Goal: Find specific fact: Find specific fact

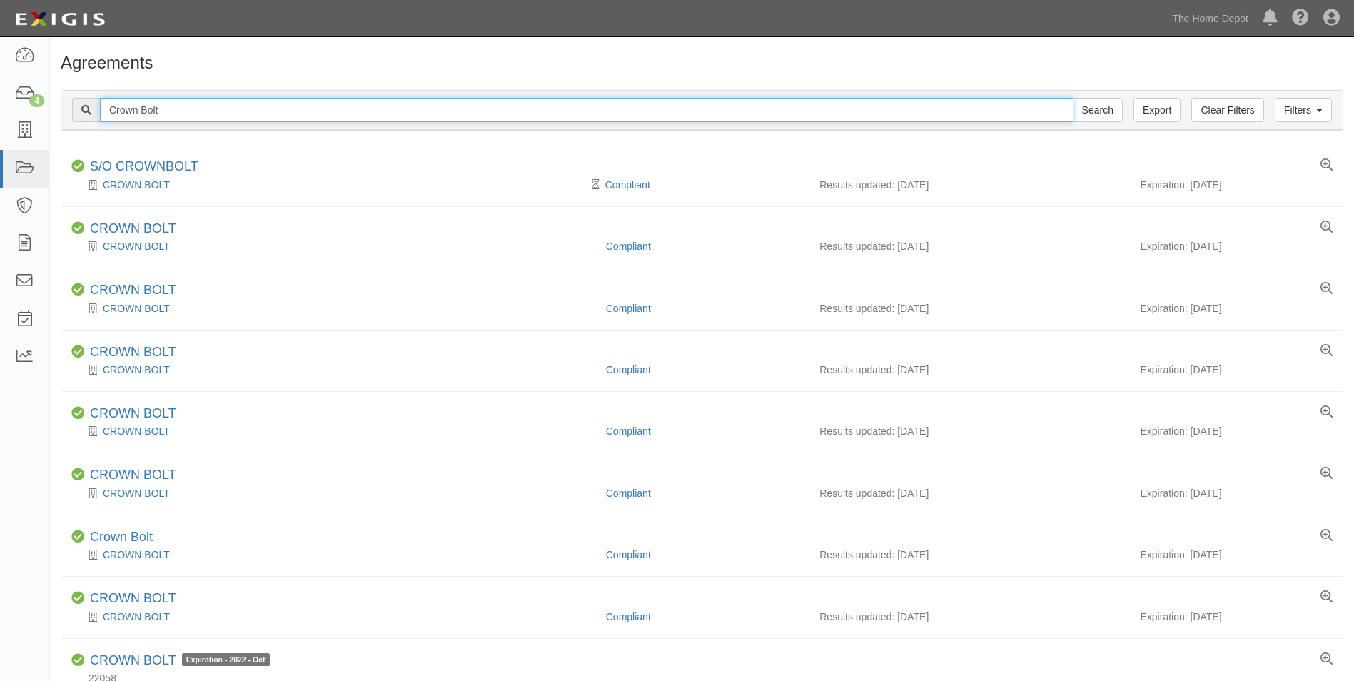
click at [181, 105] on input "Crown Bolt" at bounding box center [587, 110] width 974 height 24
type input "Stinchcomb"
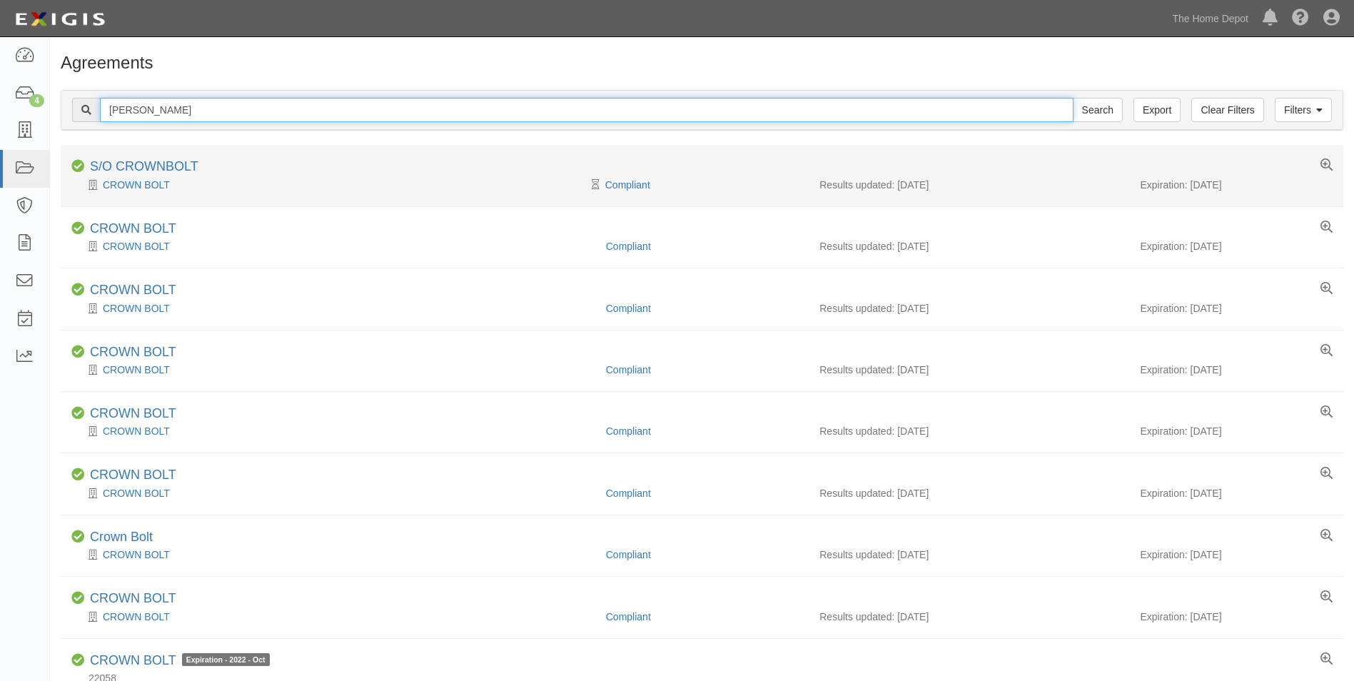
click at [1073, 98] on input "Search" at bounding box center [1098, 110] width 50 height 24
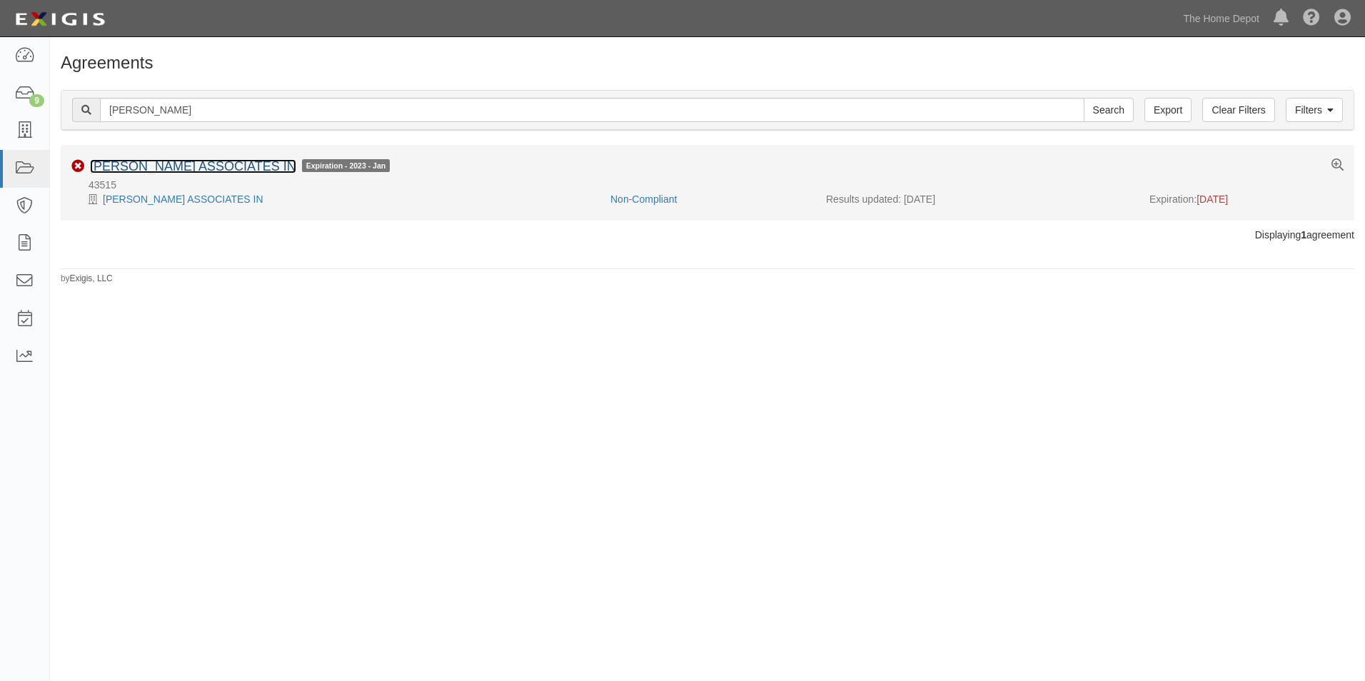
click at [171, 166] on link "[PERSON_NAME] ASSOCIATES IN" at bounding box center [193, 166] width 206 height 14
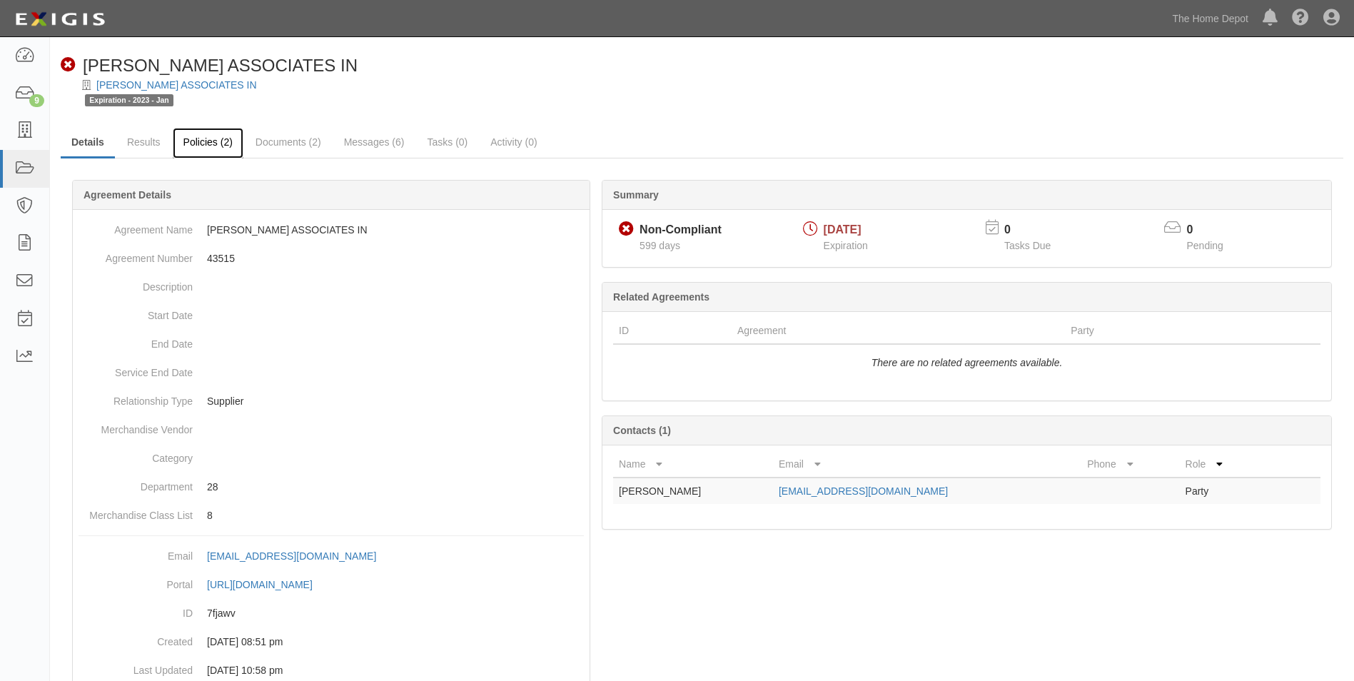
click at [199, 142] on link "Policies (2)" at bounding box center [208, 143] width 71 height 31
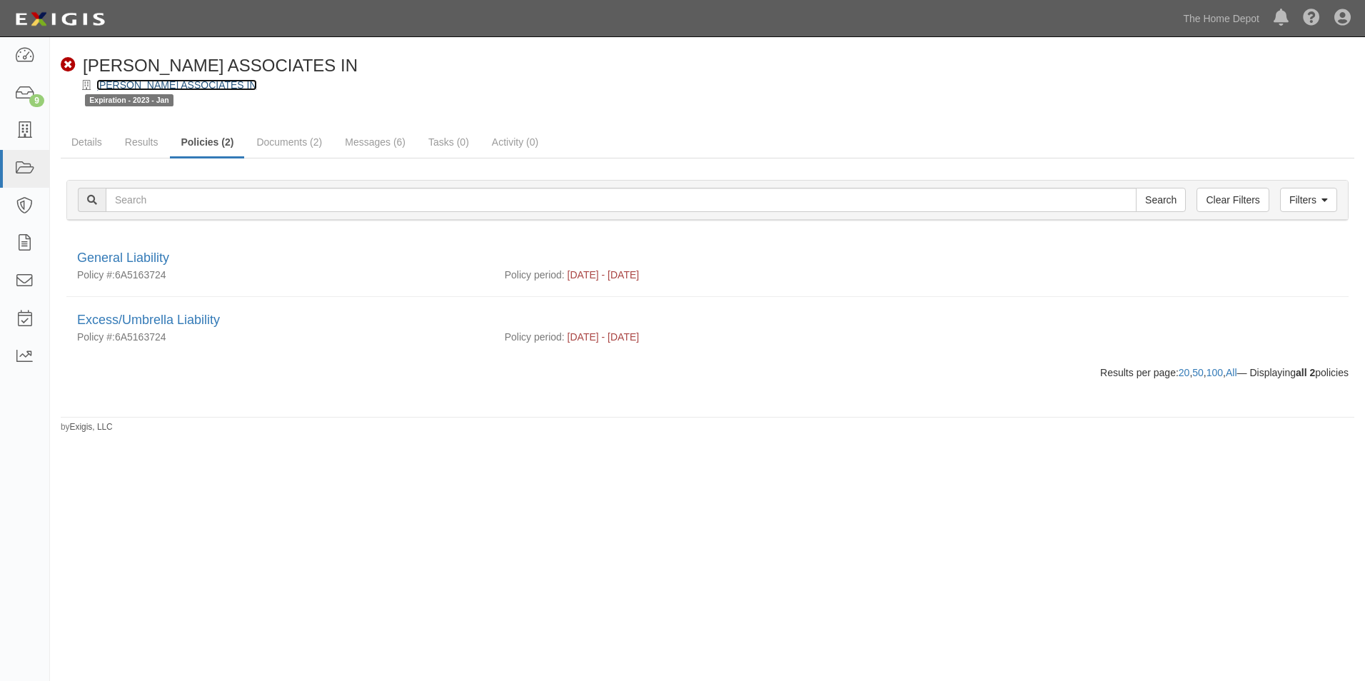
click at [205, 87] on link "[PERSON_NAME] ASSOCIATES IN" at bounding box center [176, 84] width 161 height 11
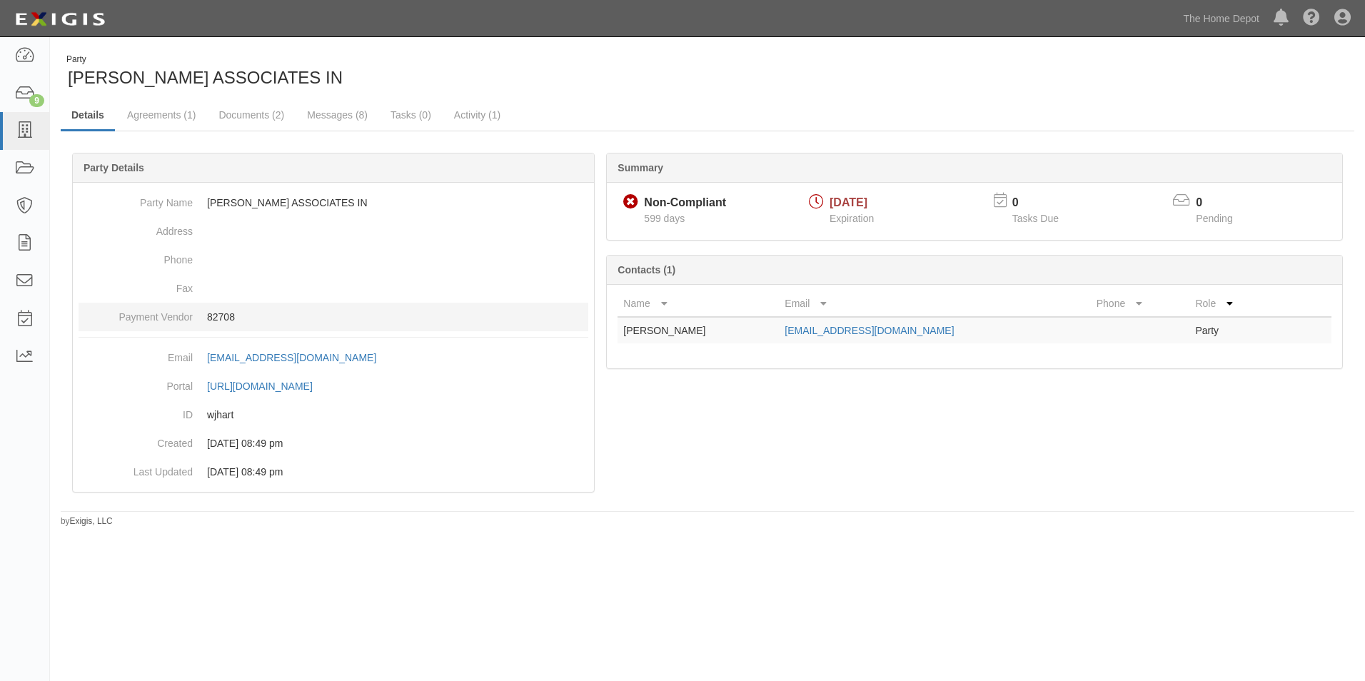
click at [224, 313] on p "82708" at bounding box center [397, 317] width 381 height 14
copy p "82708"
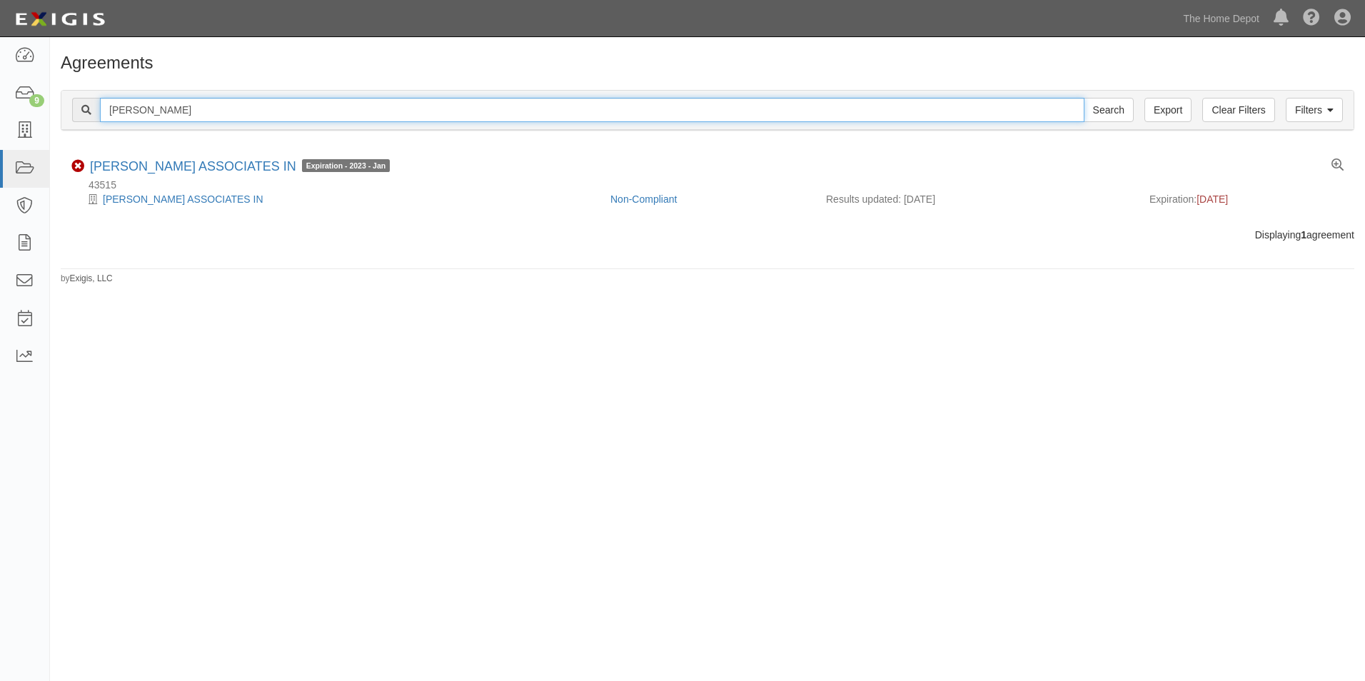
click at [191, 111] on input "Stinchcomb" at bounding box center [592, 110] width 984 height 24
type input "Costa"
click at [1083, 98] on input "Search" at bounding box center [1108, 110] width 50 height 24
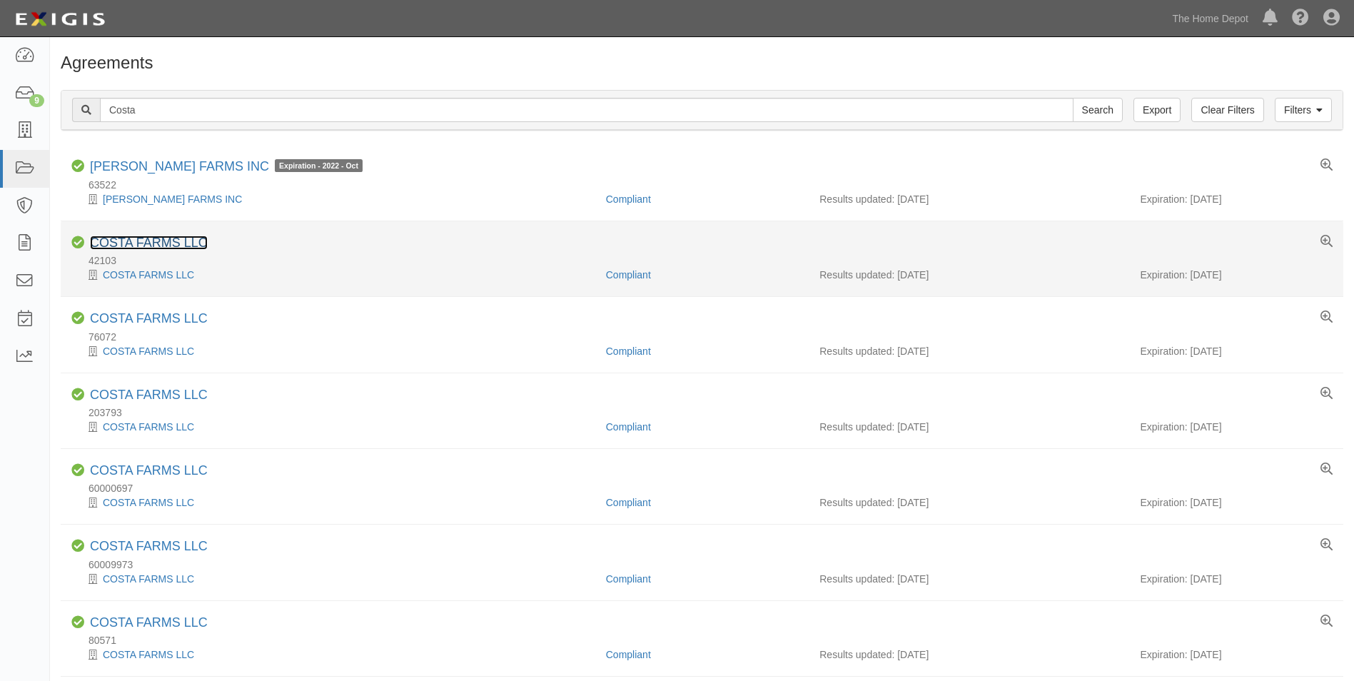
click at [111, 239] on link "COSTA FARMS LLC" at bounding box center [149, 243] width 118 height 14
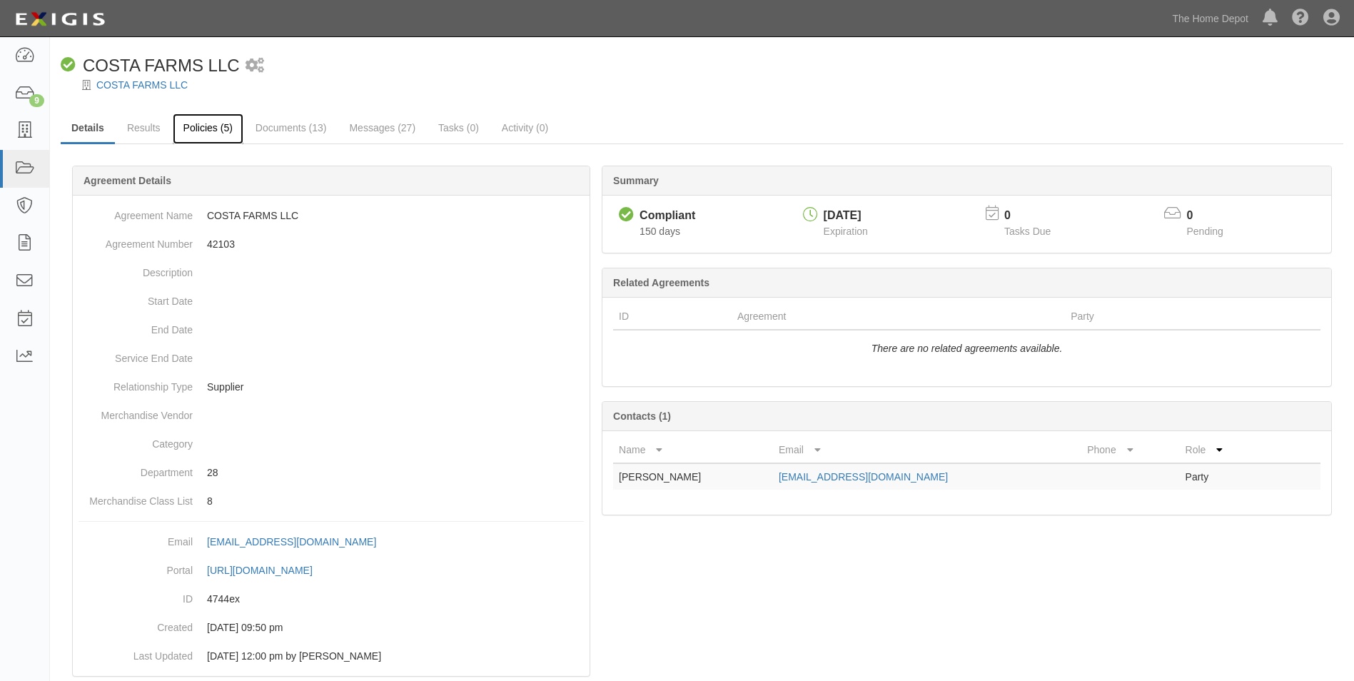
click at [201, 135] on link "Policies (5)" at bounding box center [208, 128] width 71 height 31
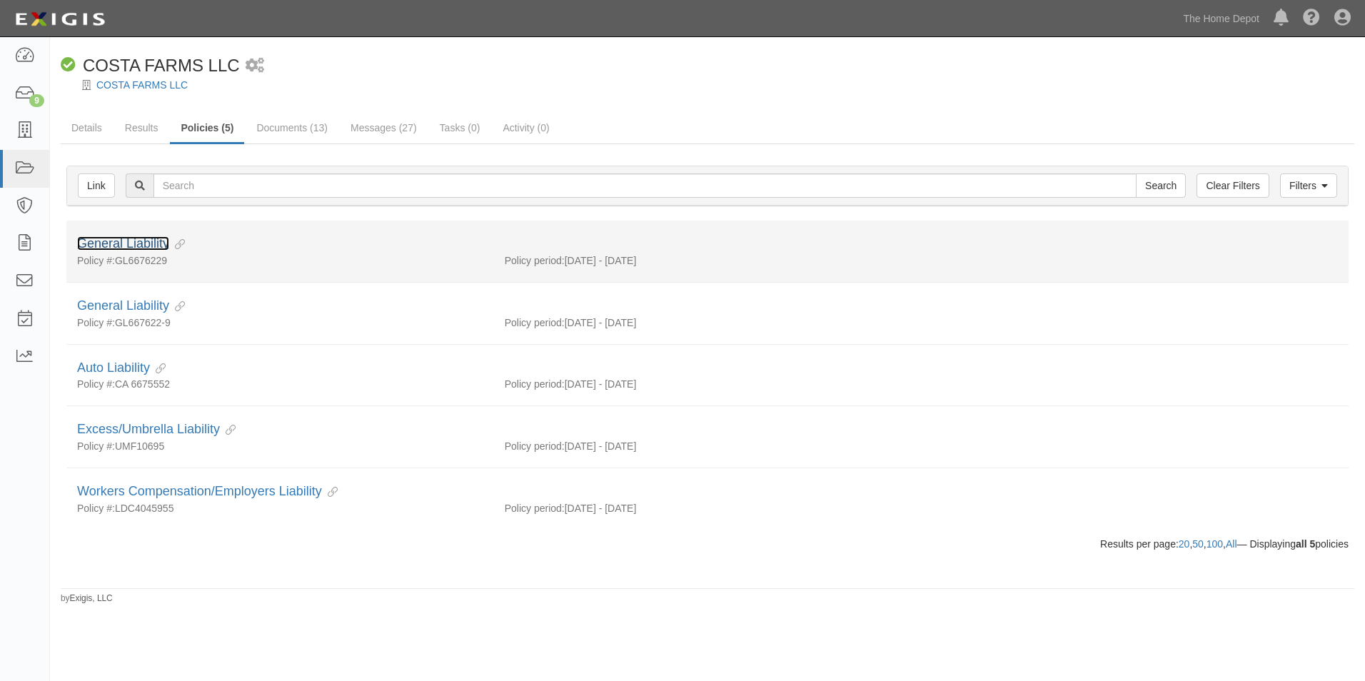
click at [143, 242] on link "General Liability" at bounding box center [123, 243] width 92 height 14
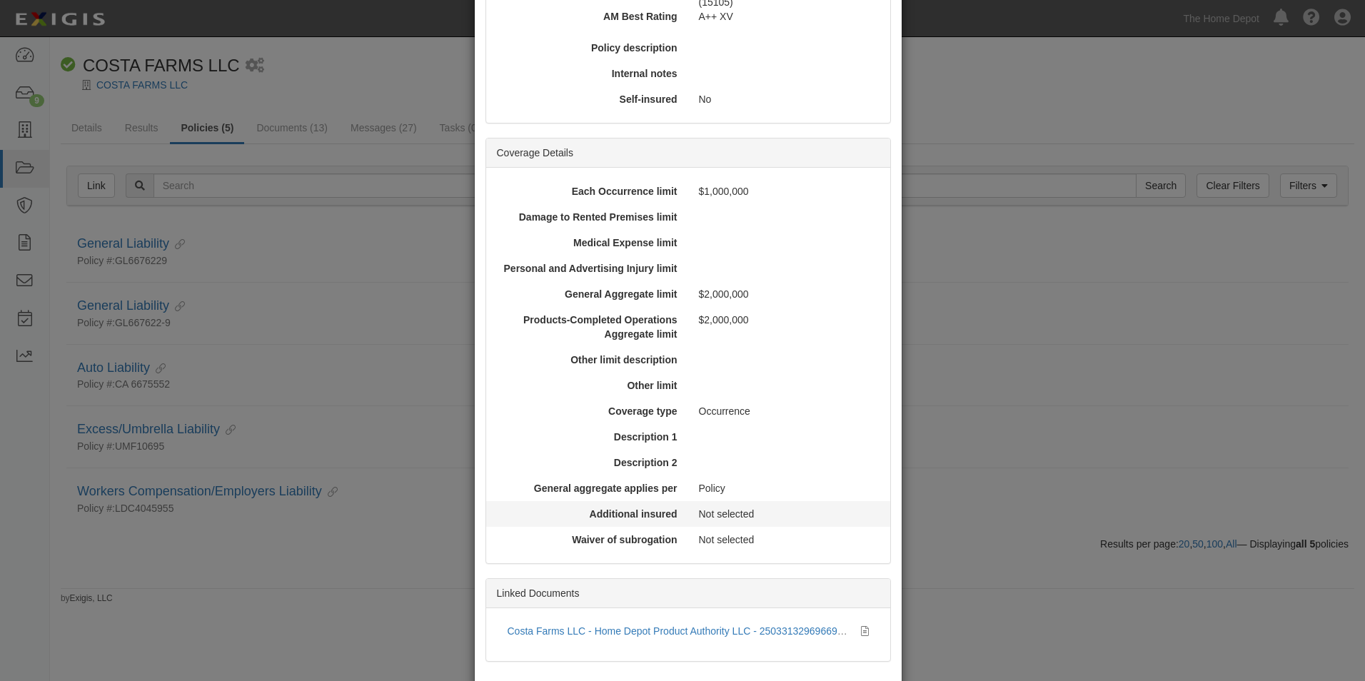
scroll to position [327, 0]
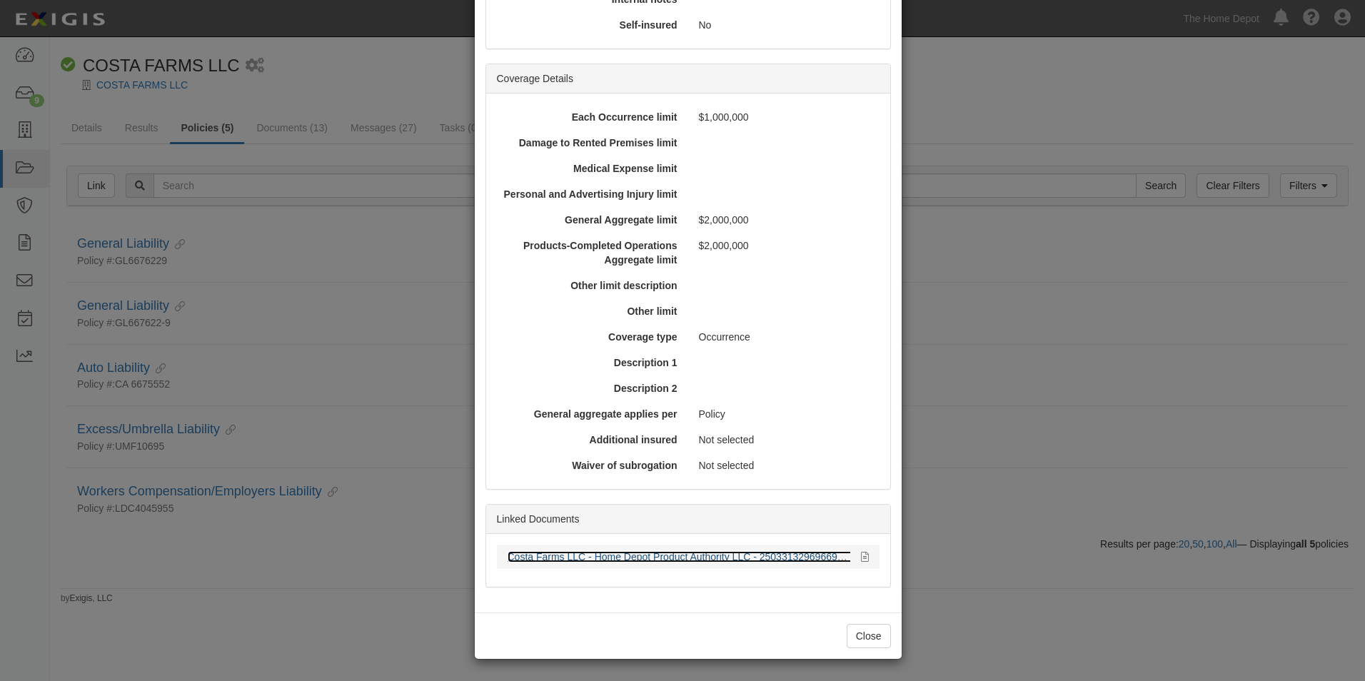
click at [627, 555] on link "Costa Farms LLC - Home Depot Product Authority LLC - 25033132969669 - 570111909…" at bounding box center [718, 556] width 422 height 11
click at [865, 629] on button "Close" at bounding box center [868, 636] width 44 height 24
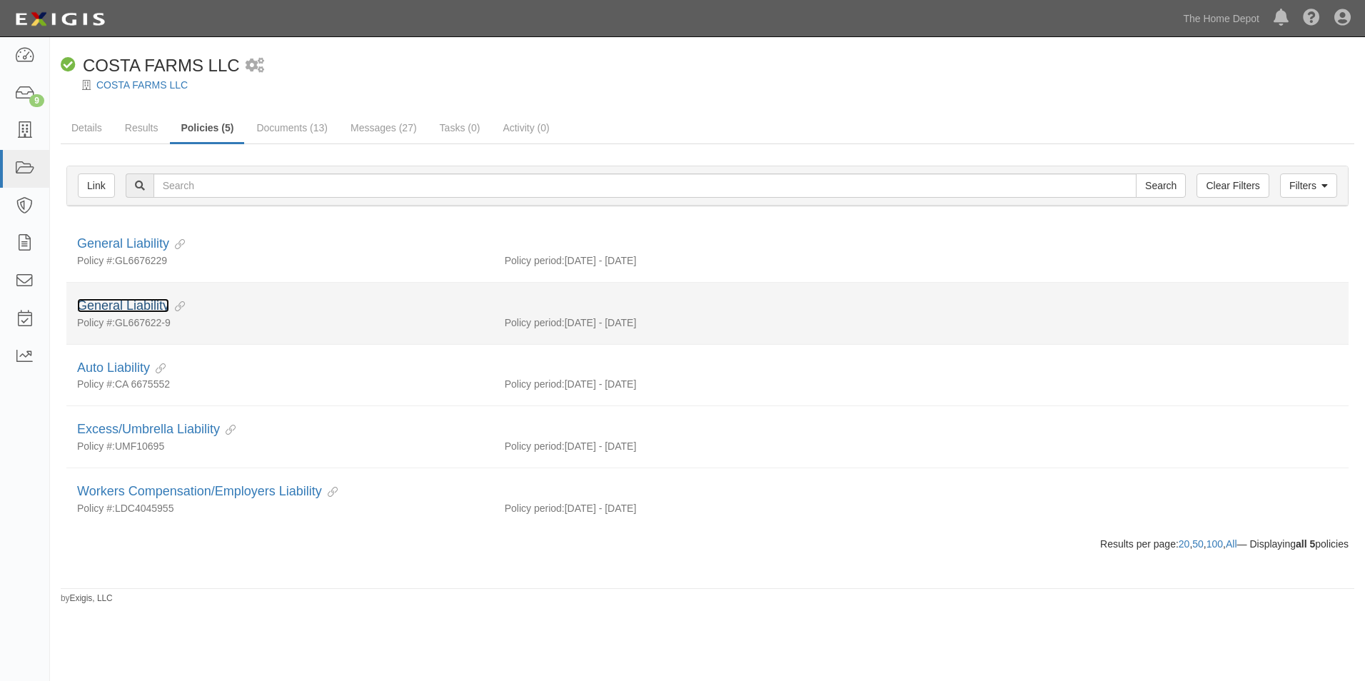
click at [150, 299] on link "General Liability" at bounding box center [123, 305] width 92 height 14
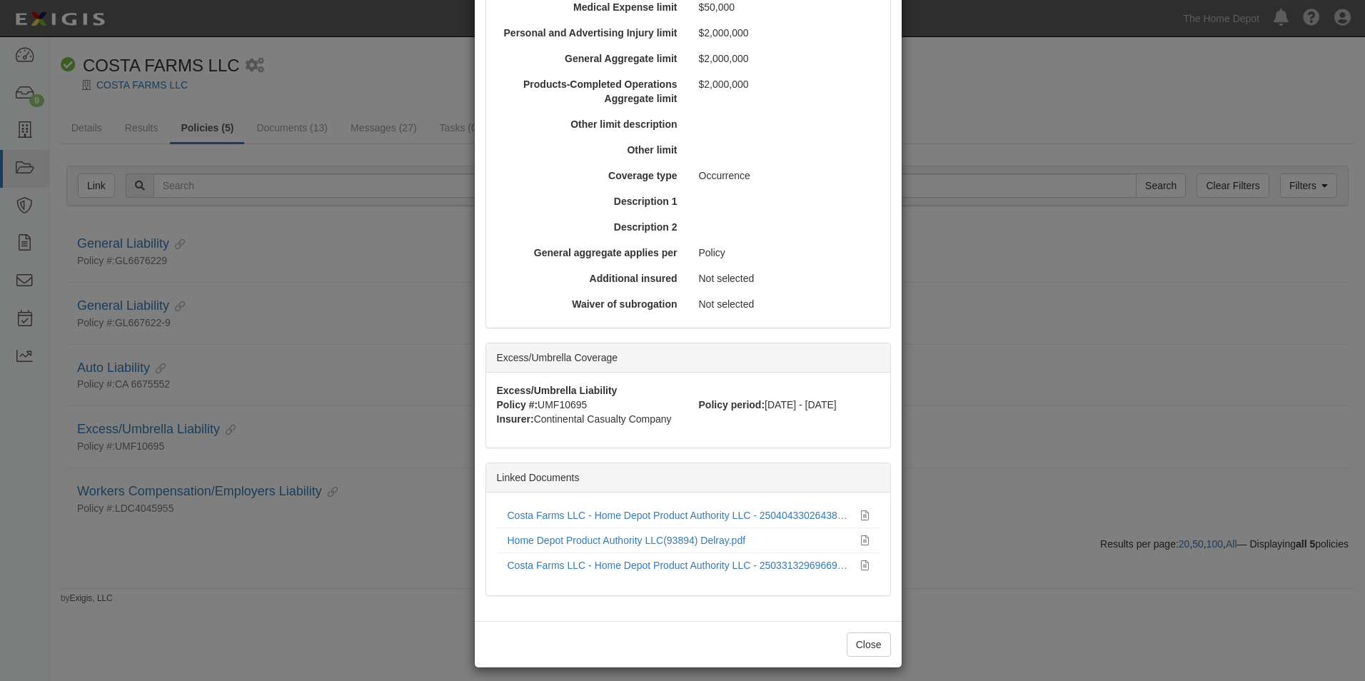
scroll to position [497, 0]
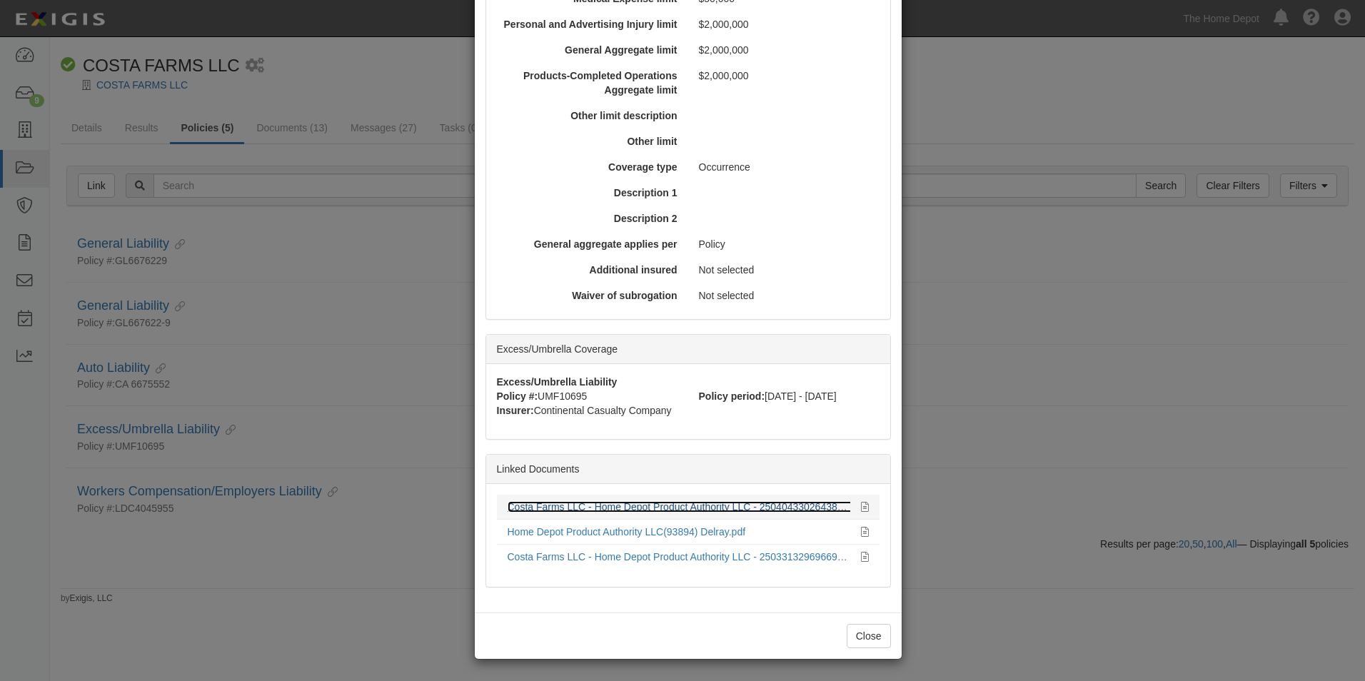
click at [646, 512] on link "Costa Farms LLC - Home Depot Product Authority LLC - 25040433026438 - 570112027…" at bounding box center [718, 506] width 422 height 11
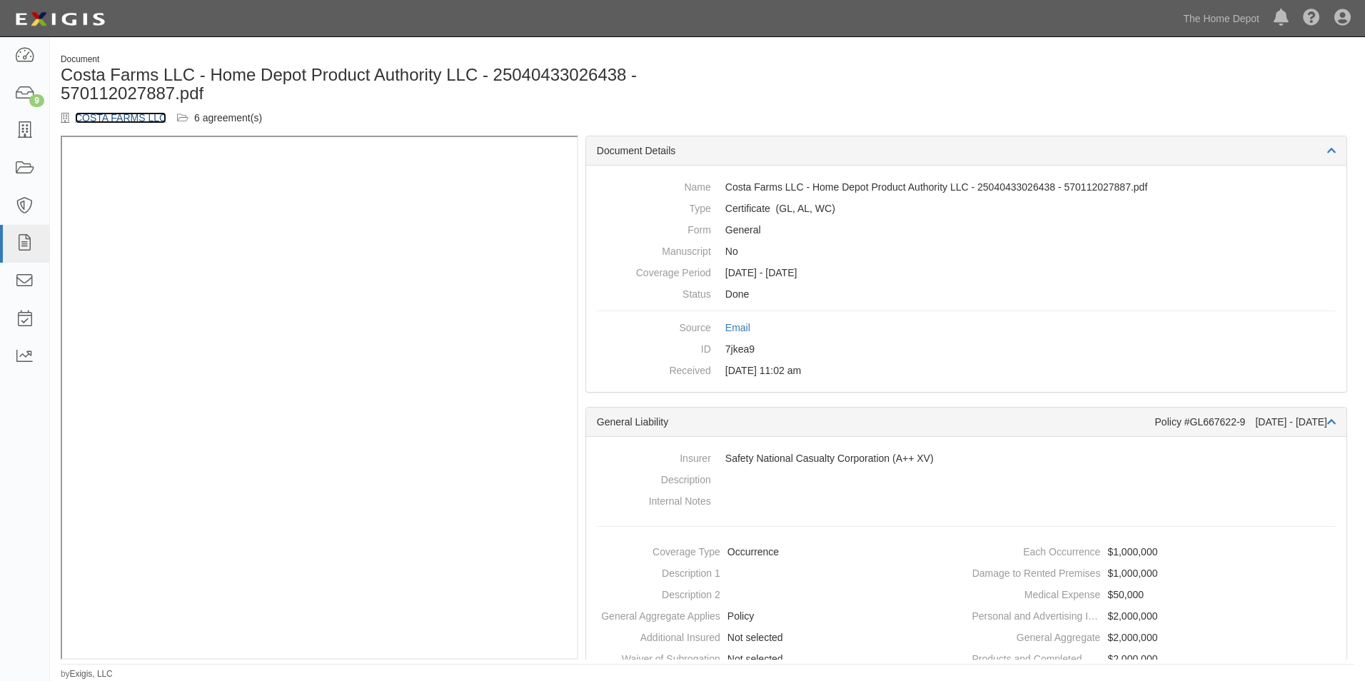
click at [117, 121] on link "COSTA FARMS LLC" at bounding box center [120, 117] width 91 height 11
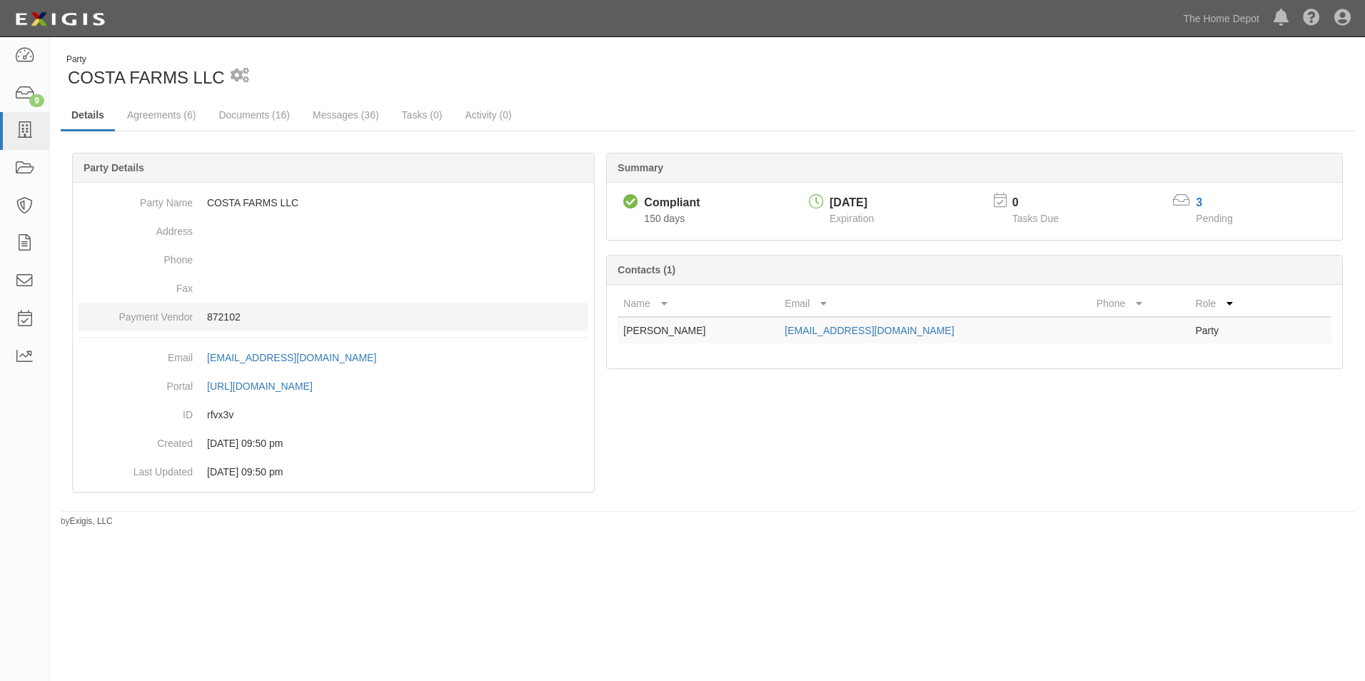
click at [227, 315] on p "872102" at bounding box center [397, 317] width 381 height 14
copy p "872102"
